Goal: Task Accomplishment & Management: Use online tool/utility

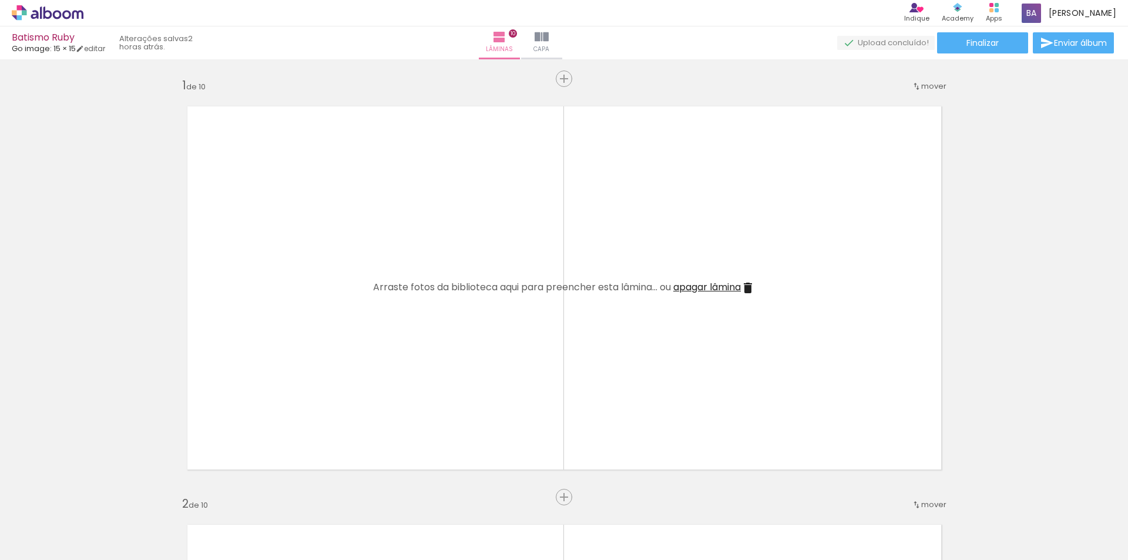
click at [59, 540] on span "Adicionar Fotos" at bounding box center [41, 543] width 35 height 13
click at [0, 0] on input "file" at bounding box center [0, 0] width 0 height 0
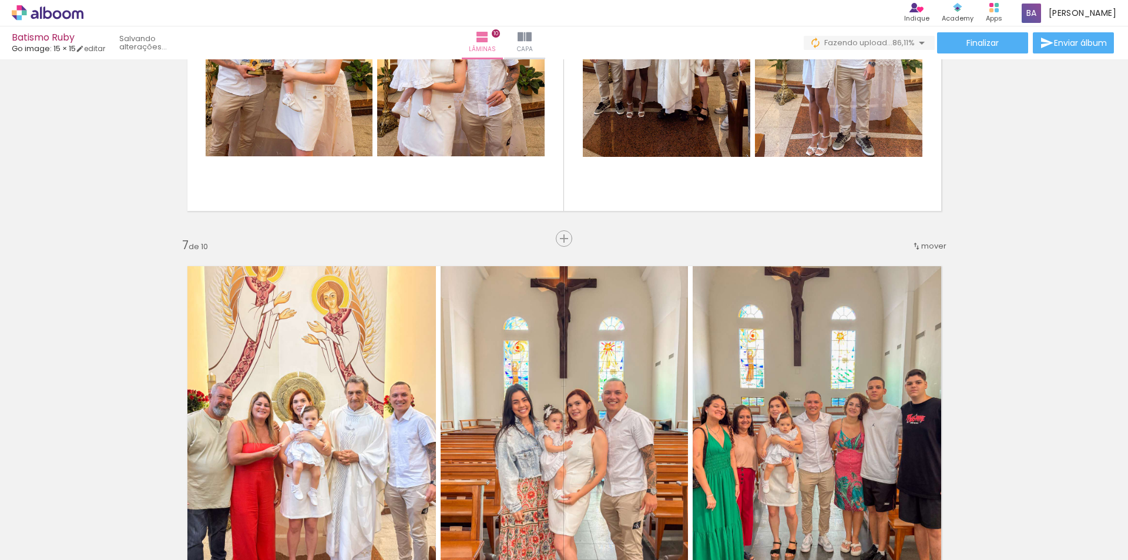
scroll to position [2459, 0]
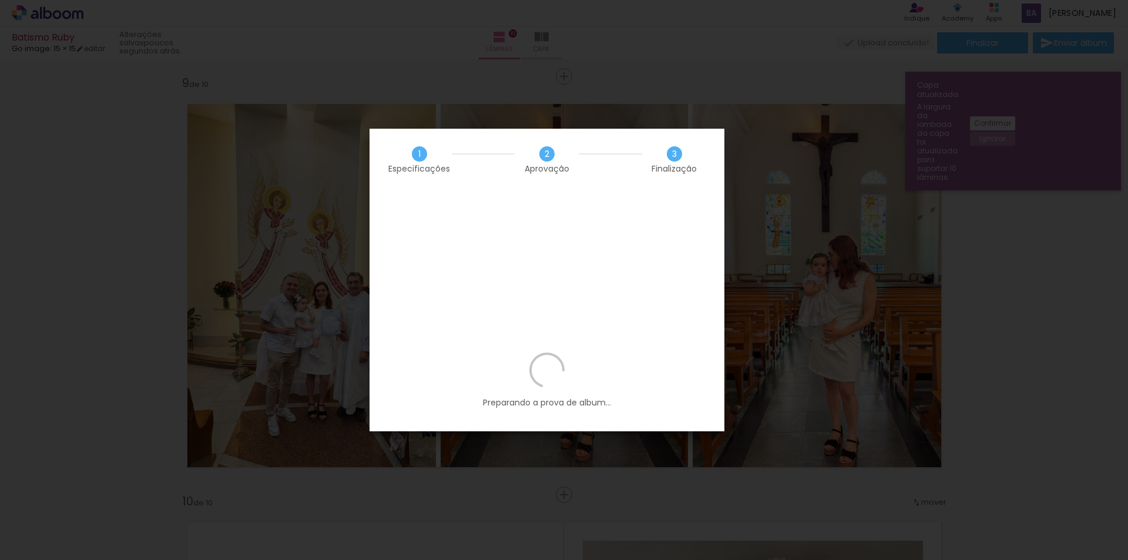
scroll to position [0, 1341]
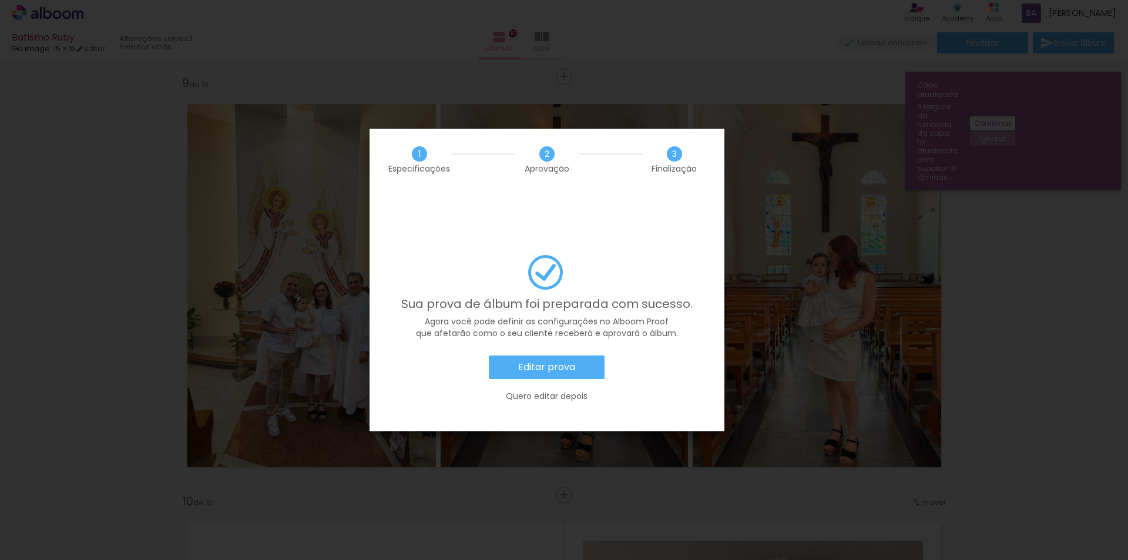
click at [561, 355] on paper-button "Editar prova" at bounding box center [547, 366] width 116 height 23
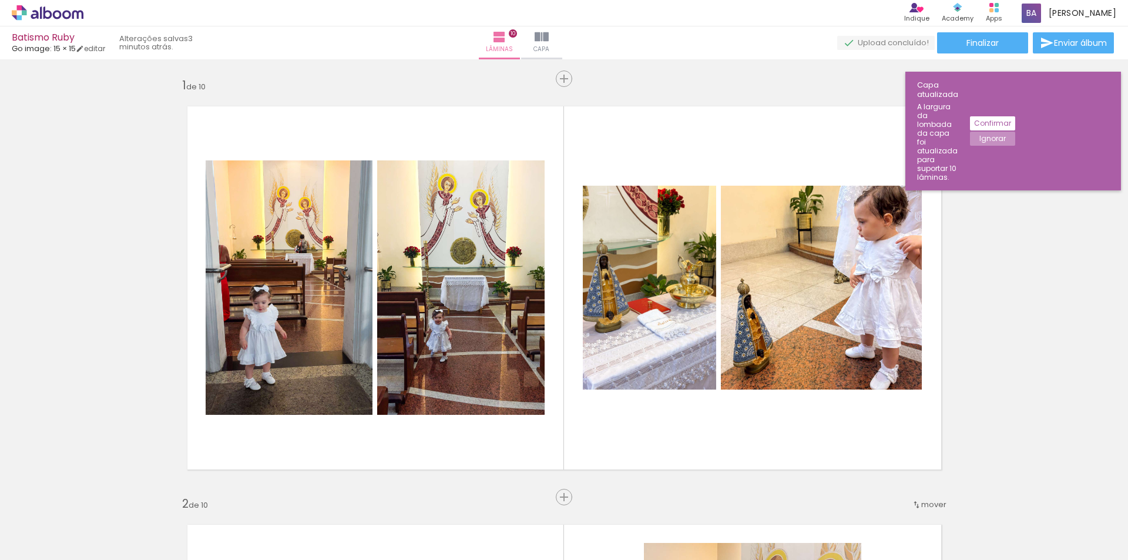
scroll to position [0, 1341]
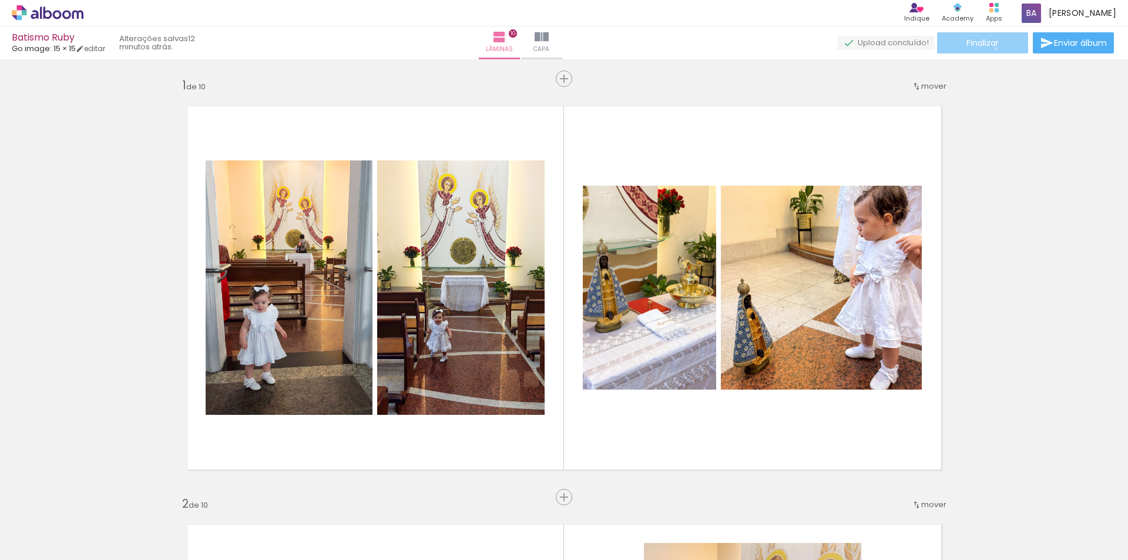
click at [992, 49] on paper-button "Finalizar" at bounding box center [982, 42] width 91 height 21
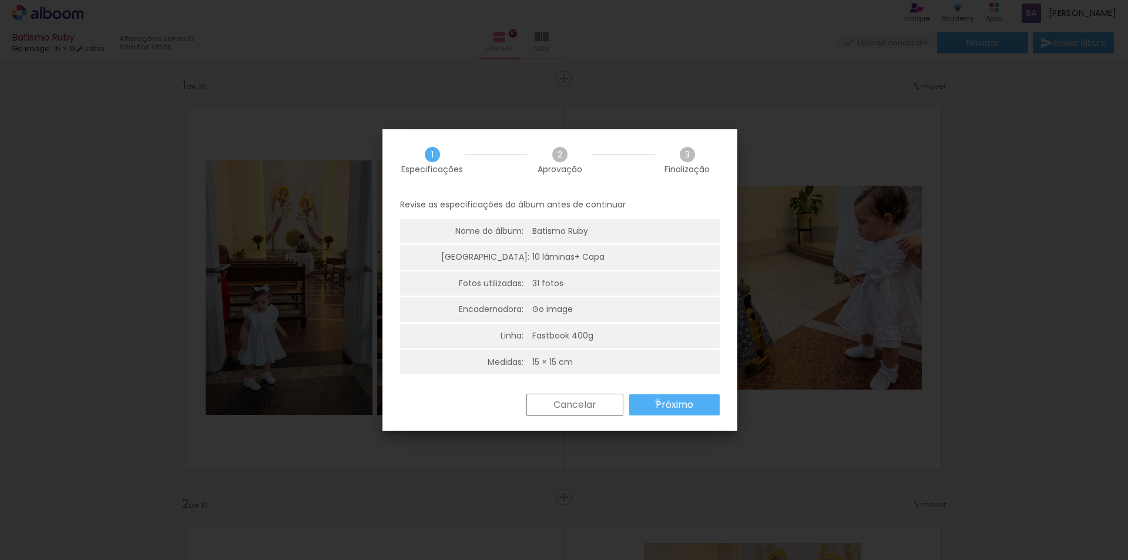
click at [0, 0] on slot "Próximo" at bounding box center [0, 0] width 0 height 0
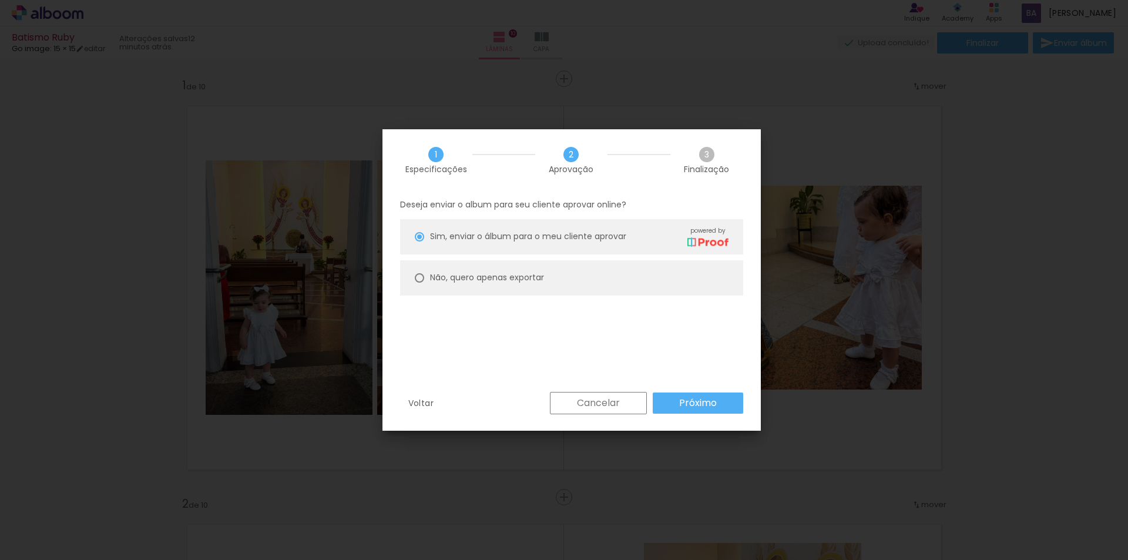
click at [555, 282] on paper-radio-button "Não, quero apenas exportar" at bounding box center [571, 277] width 343 height 35
type paper-radio-button "on"
click at [0, 0] on slot "Próximo" at bounding box center [0, 0] width 0 height 0
type input "Alta, 300 DPI"
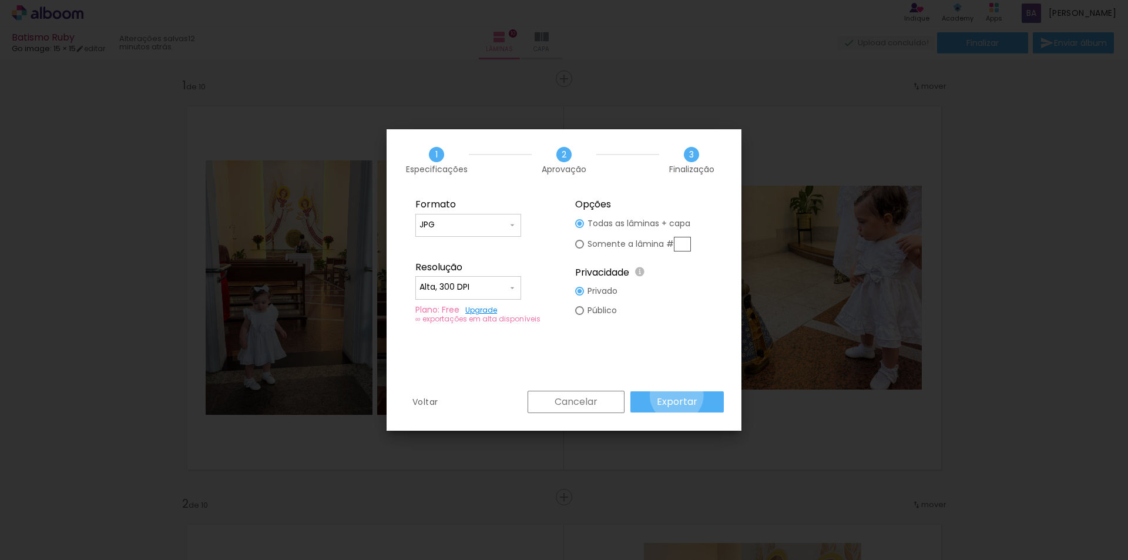
click at [0, 0] on slot "Exportar" at bounding box center [0, 0] width 0 height 0
